Goal: Task Accomplishment & Management: Manage account settings

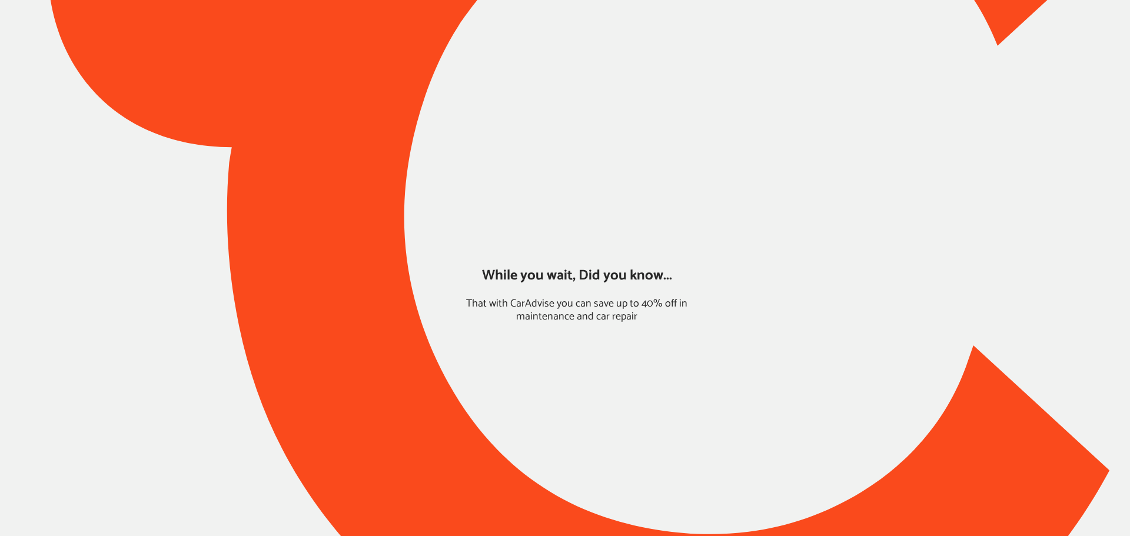
type input "*****"
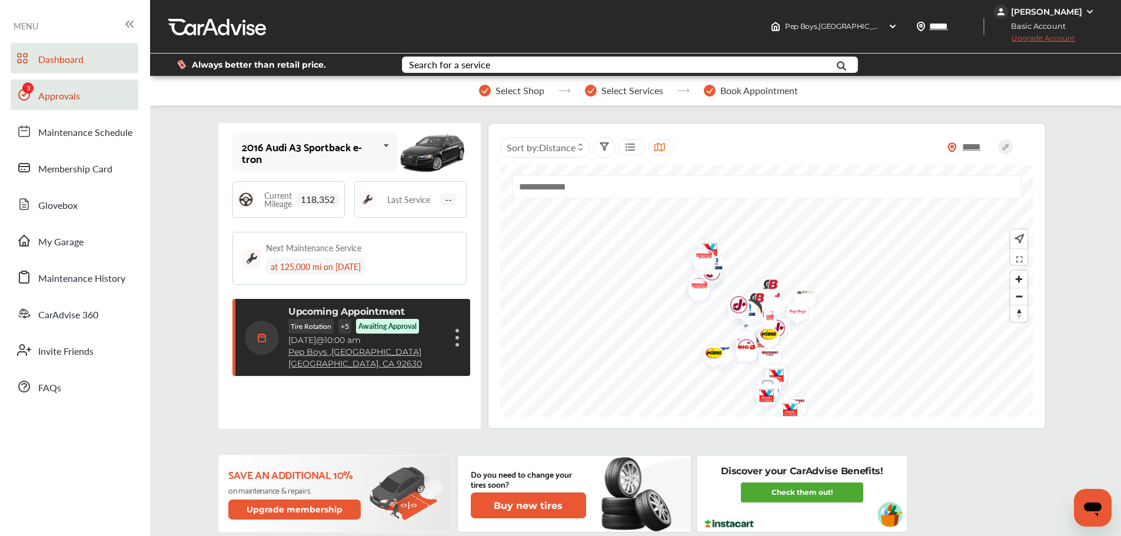
click at [98, 98] on link "Approvals" at bounding box center [75, 94] width 128 height 31
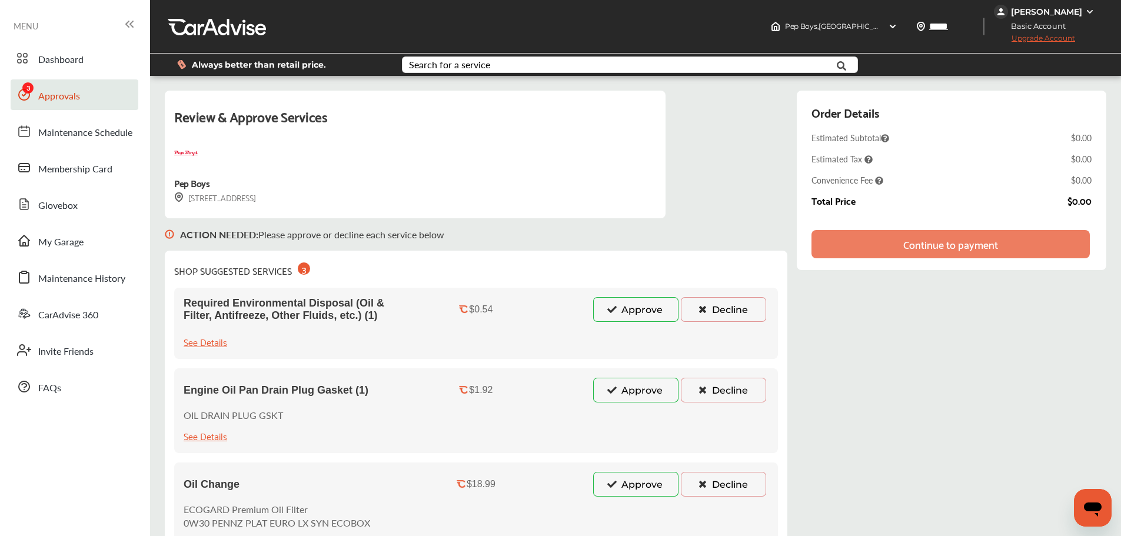
click at [625, 306] on button "Approve" at bounding box center [635, 309] width 85 height 25
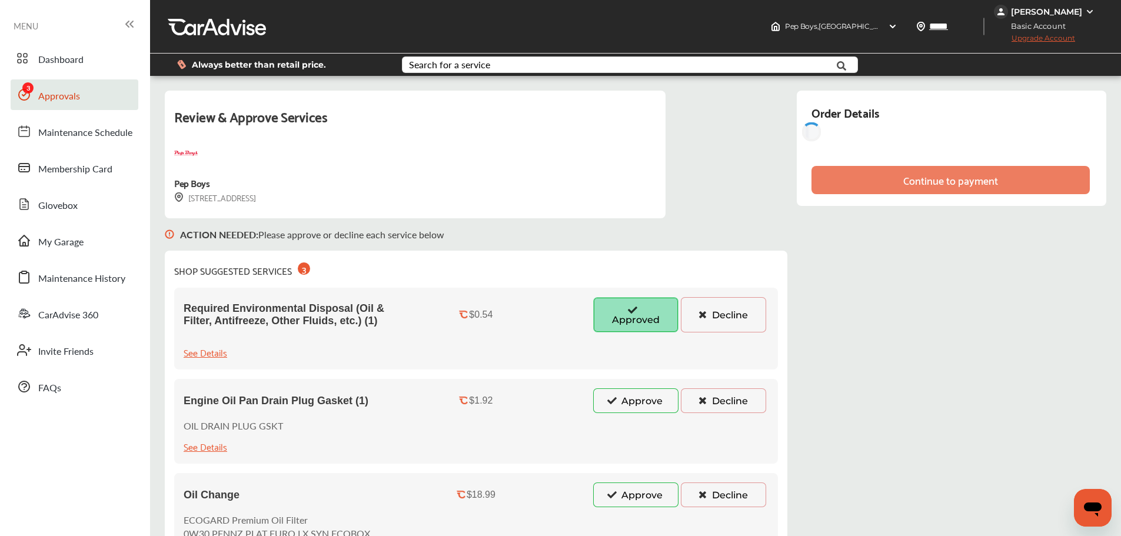
click at [634, 400] on button "Approve" at bounding box center [635, 400] width 85 height 25
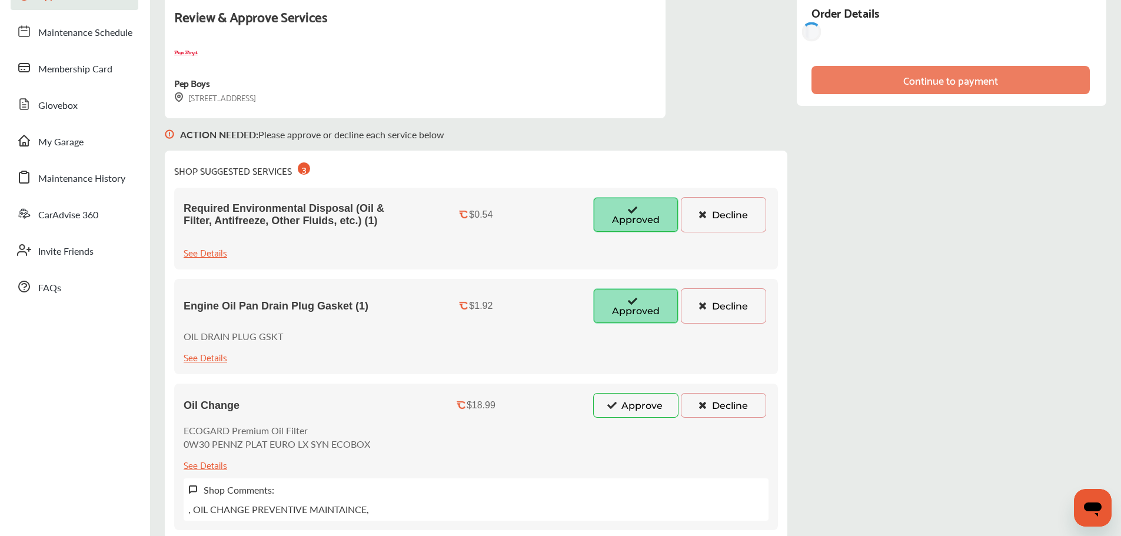
scroll to position [235, 0]
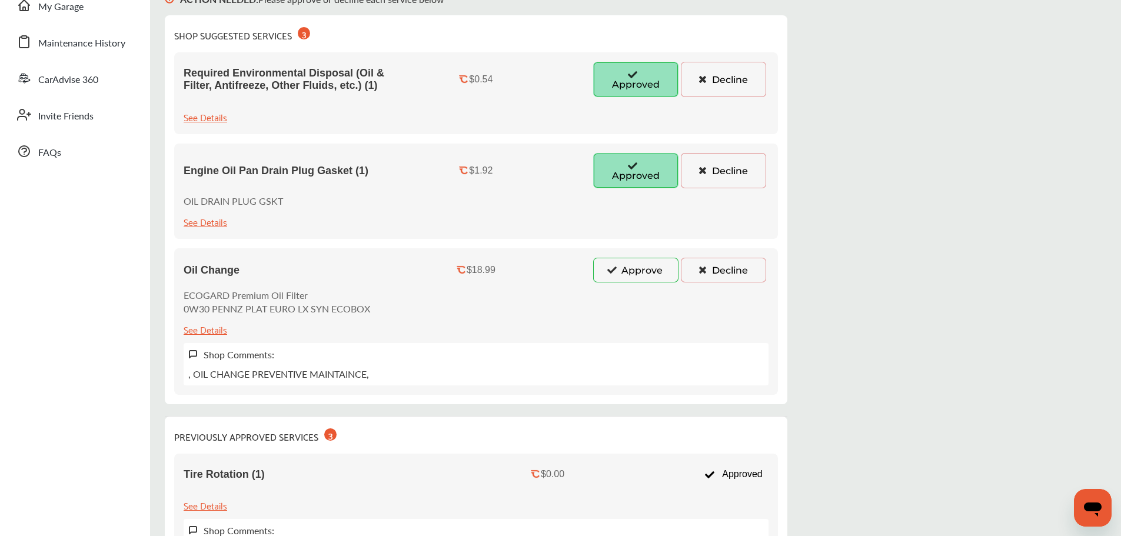
click at [608, 255] on div "Oil Change $18.99 Approve Decline ECOGARD Premium Oil Filter 0W30 PENNZ PLAT EU…" at bounding box center [476, 321] width 604 height 147
click at [621, 272] on button "Approve" at bounding box center [635, 270] width 85 height 25
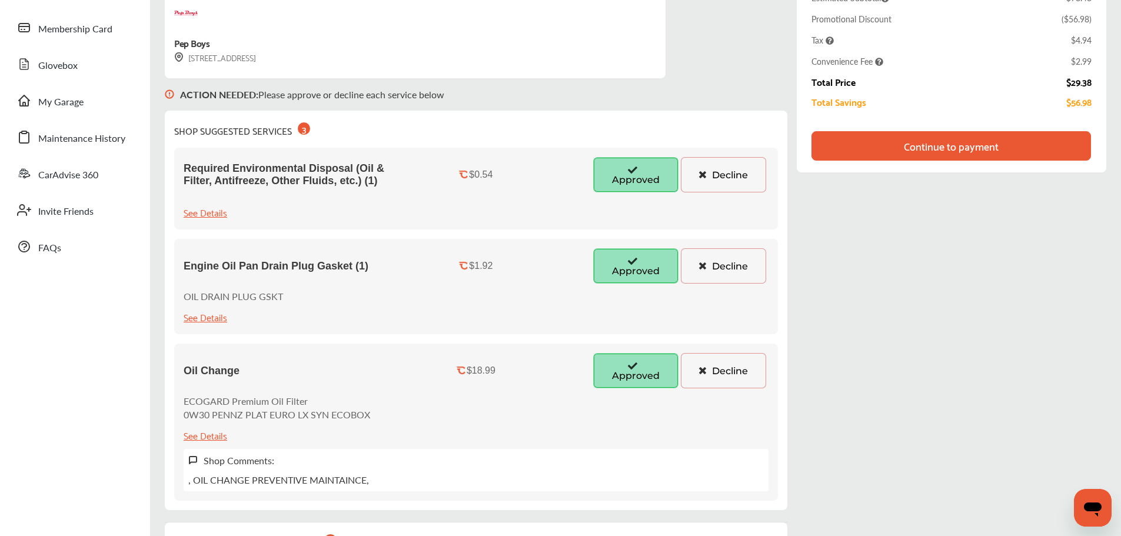
scroll to position [0, 0]
